Goal: Check status: Check status

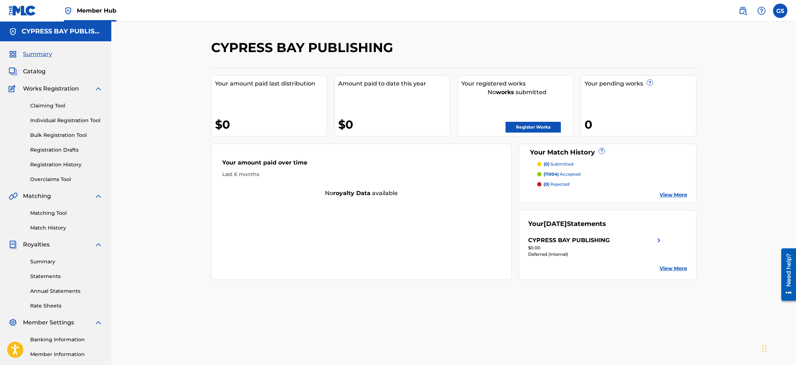
click at [656, 238] on img at bounding box center [659, 240] width 9 height 9
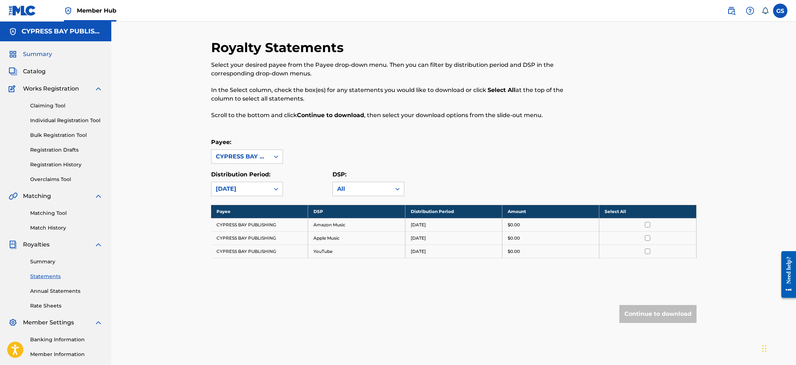
click at [32, 53] on span "Summary" at bounding box center [37, 54] width 29 height 9
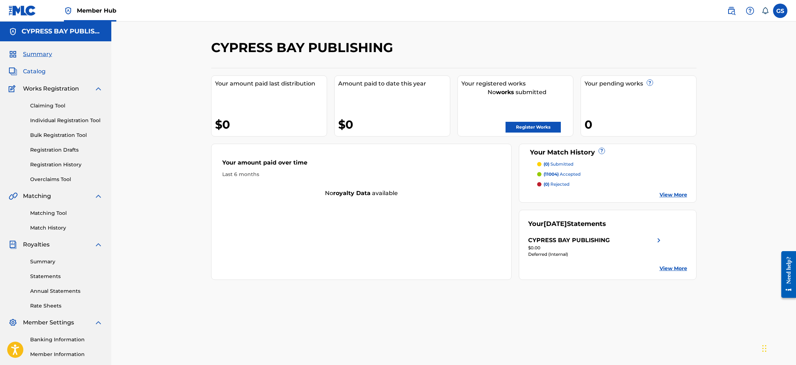
click at [32, 73] on span "Catalog" at bounding box center [34, 71] width 23 height 9
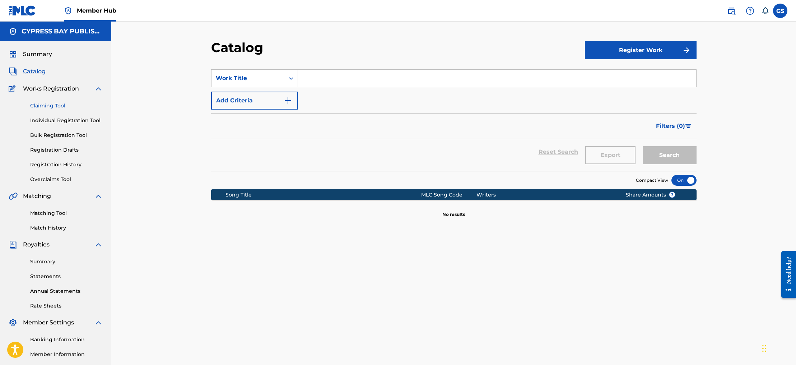
click at [45, 106] on link "Claiming Tool" at bounding box center [66, 106] width 73 height 8
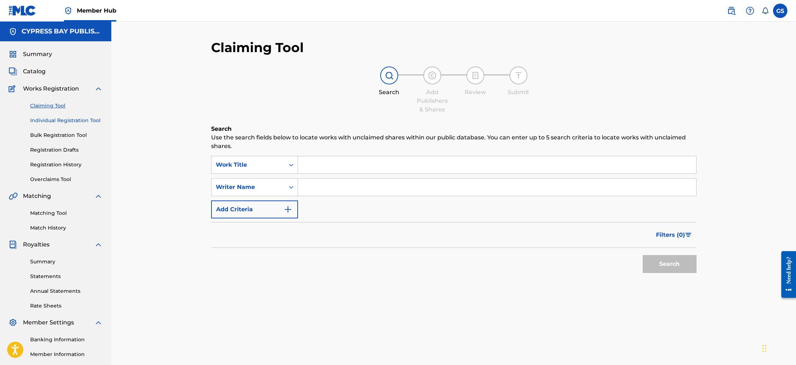
click at [49, 122] on link "Individual Registration Tool" at bounding box center [66, 121] width 73 height 8
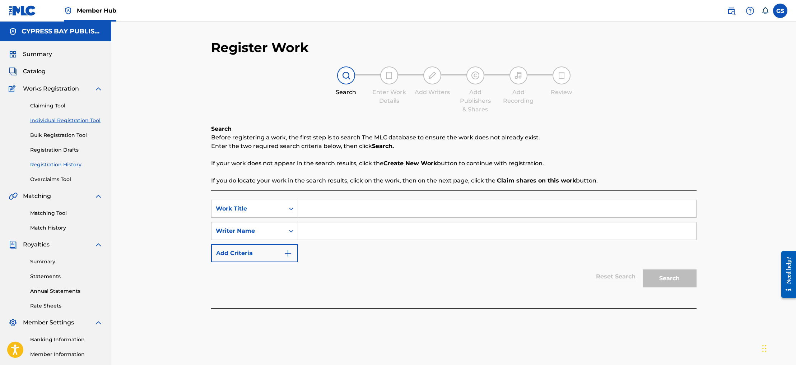
click at [48, 165] on link "Registration History" at bounding box center [66, 165] width 73 height 8
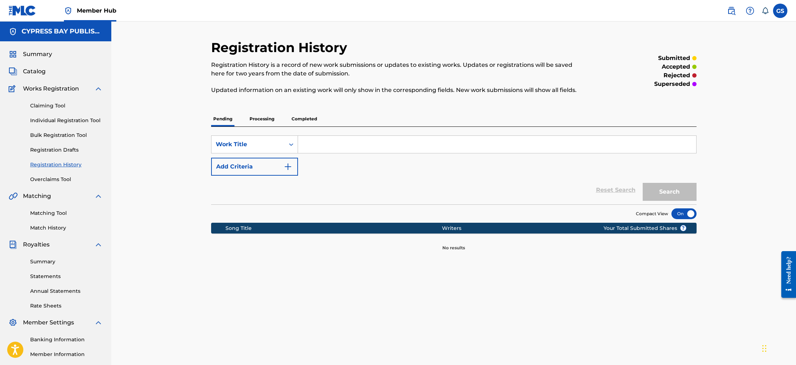
click at [262, 120] on p "Processing" at bounding box center [261, 118] width 29 height 15
click at [301, 119] on p "Completed" at bounding box center [304, 118] width 30 height 15
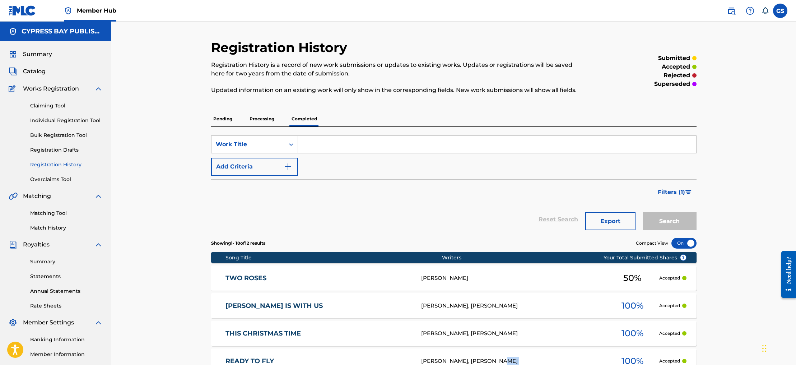
drag, startPoint x: 597, startPoint y: 362, endPoint x: 601, endPoint y: 339, distance: 23.0
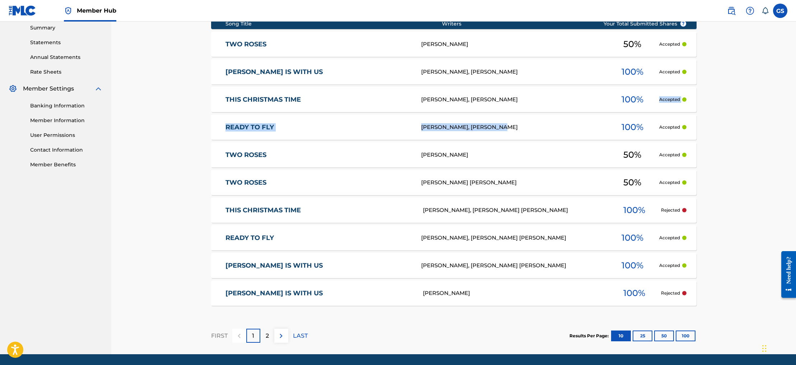
scroll to position [244, 0]
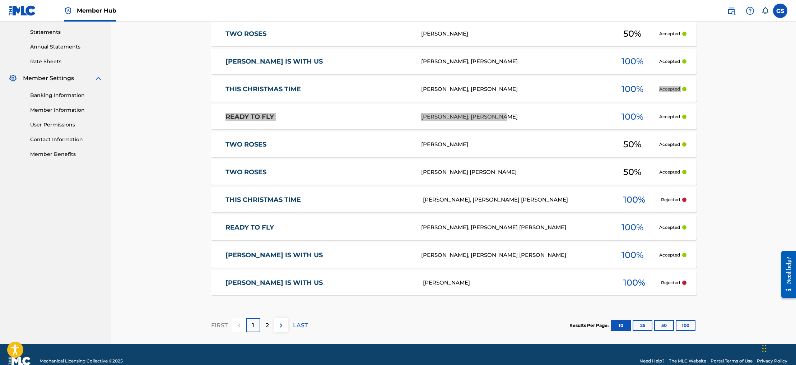
click at [789, 280] on div "Need help?" at bounding box center [789, 269] width 10 height 27
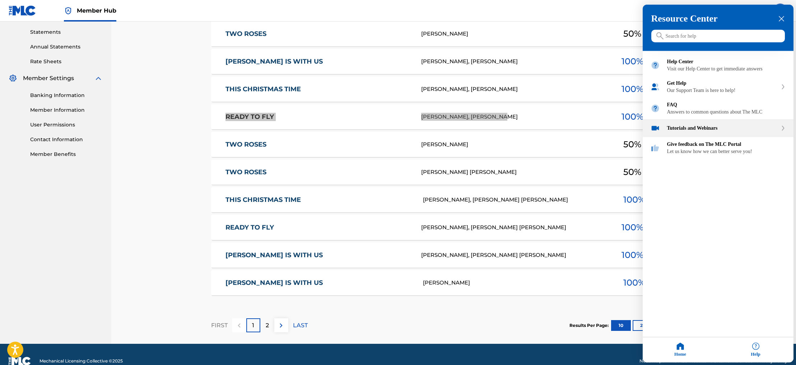
click at [682, 131] on div "Tutorials and Webinars" at bounding box center [722, 128] width 111 height 6
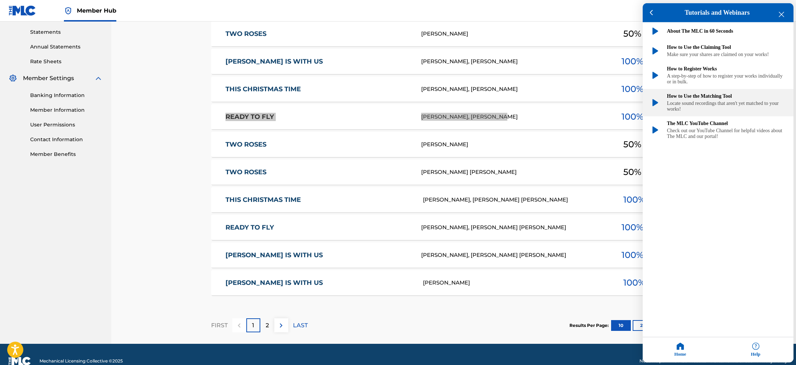
click at [711, 112] on div "Locate sound recordings that aren't yet matched to your works!" at bounding box center [726, 106] width 118 height 11
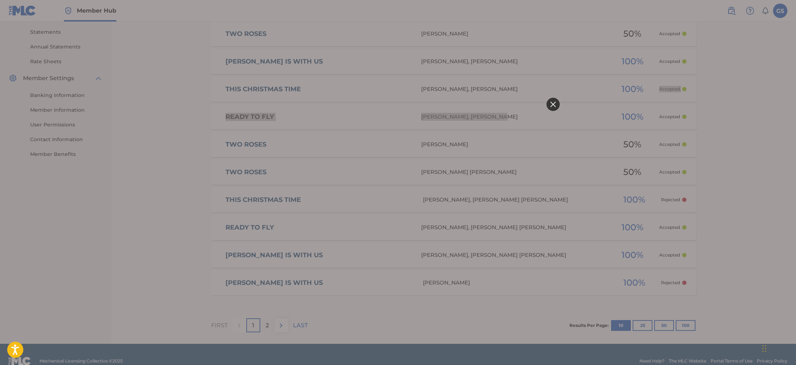
scroll to position [243, 0]
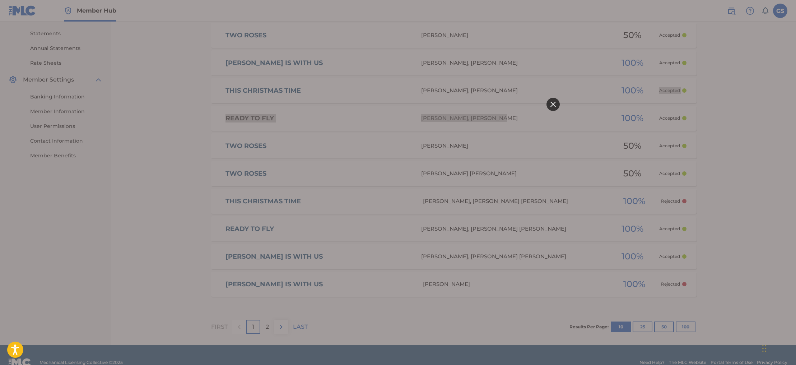
click at [552, 104] on icon at bounding box center [552, 104] width 5 height 5
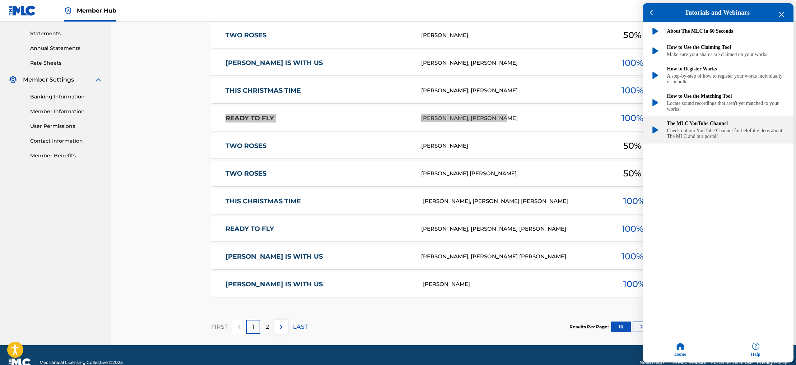
click at [696, 139] on div "Check out our YouTube Channel for helpful videos about The MLC and our portal!" at bounding box center [726, 133] width 118 height 11
